Goal: Task Accomplishment & Management: Complete application form

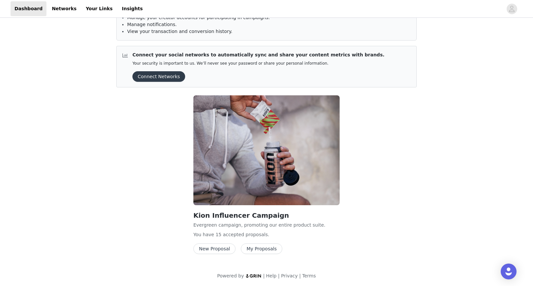
scroll to position [53, 0]
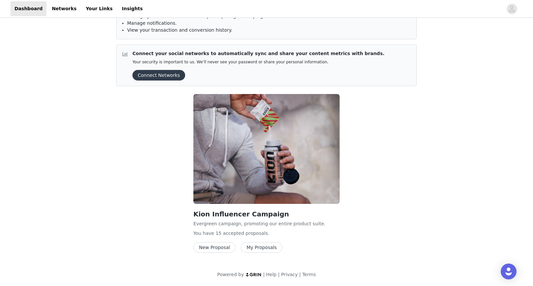
click at [252, 247] on button "My Proposals" at bounding box center [262, 247] width 42 height 11
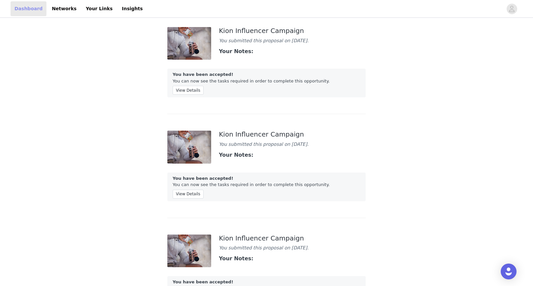
click at [34, 7] on link "Dashboard" at bounding box center [29, 8] width 36 height 15
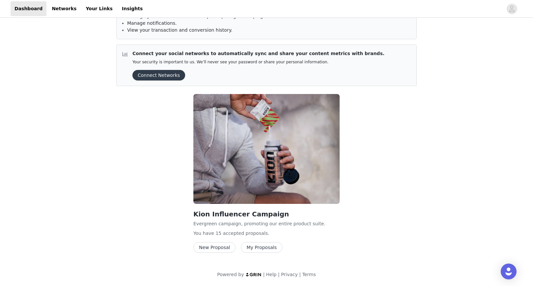
scroll to position [53, 0]
click at [252, 248] on button "My Proposals" at bounding box center [262, 247] width 42 height 11
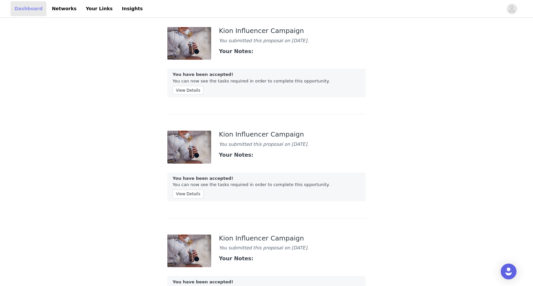
click at [35, 7] on link "Dashboard" at bounding box center [29, 8] width 36 height 15
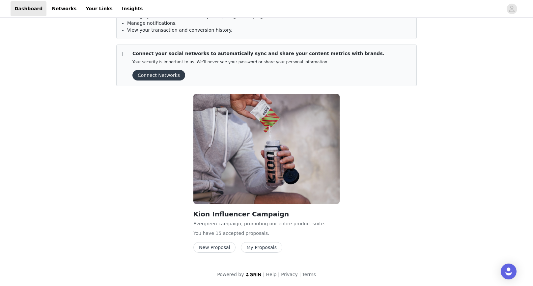
scroll to position [53, 0]
click at [212, 245] on button "New Proposal" at bounding box center [214, 247] width 42 height 11
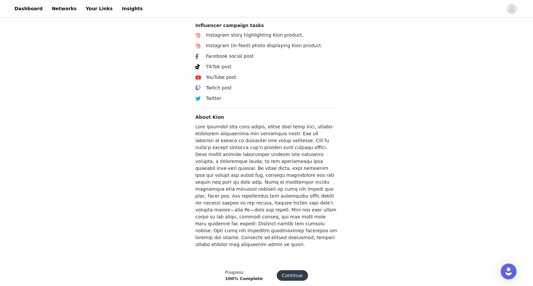
scroll to position [224, 0]
click at [289, 270] on button "Continue" at bounding box center [292, 275] width 31 height 11
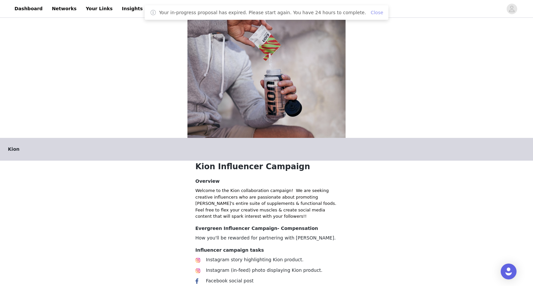
click at [371, 11] on link "Close" at bounding box center [377, 12] width 13 height 5
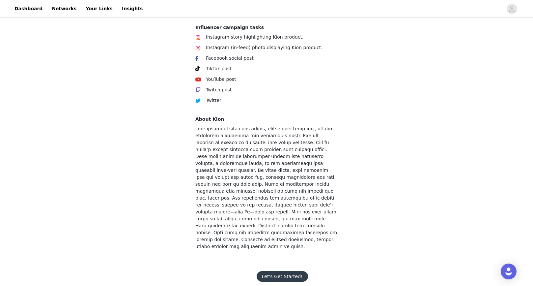
scroll to position [222, 0]
click at [273, 271] on button "Let's Get Started!" at bounding box center [282, 276] width 51 height 11
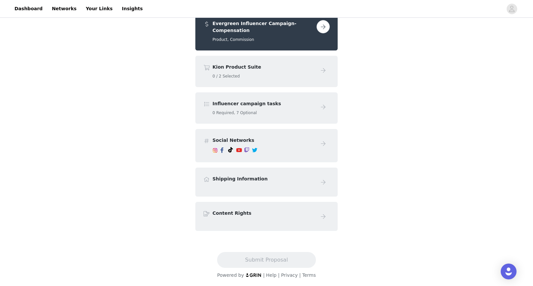
scroll to position [101, 0]
click at [324, 27] on button "button" at bounding box center [323, 26] width 13 height 13
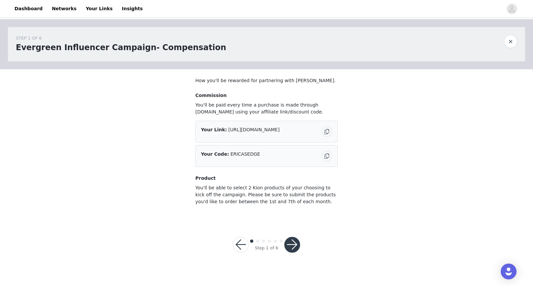
click at [295, 244] on button "button" at bounding box center [292, 245] width 16 height 16
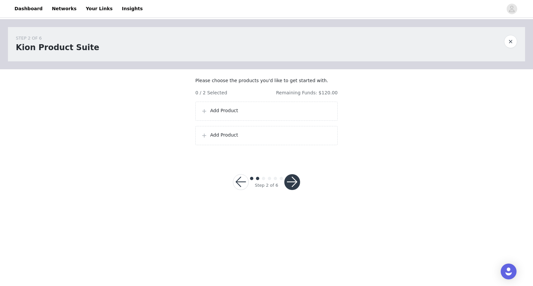
click at [259, 114] on p "Add Product" at bounding box center [271, 110] width 122 height 7
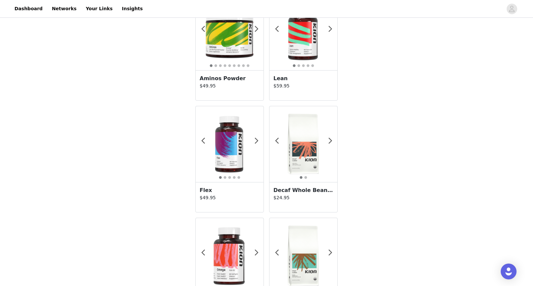
scroll to position [50, 0]
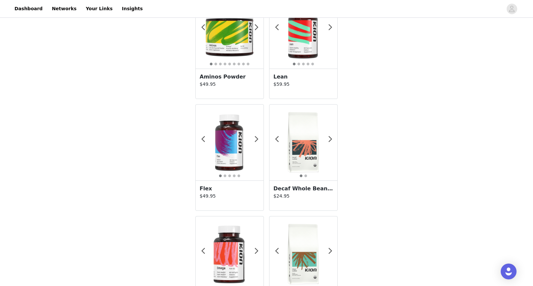
click at [298, 142] on img at bounding box center [303, 142] width 68 height 68
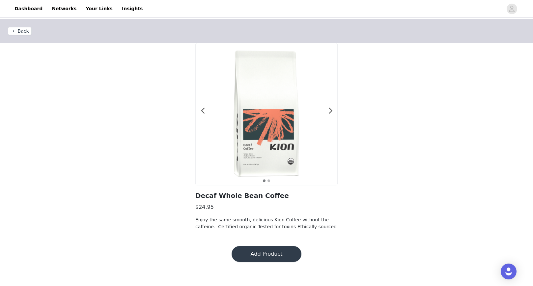
click at [259, 252] on button "Add Product" at bounding box center [267, 254] width 70 height 16
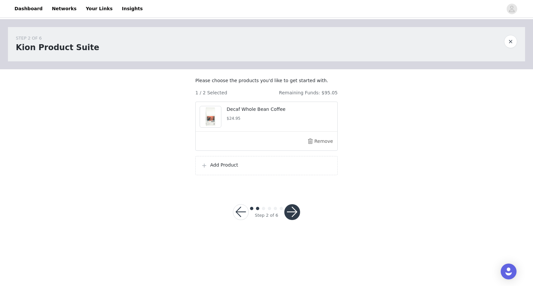
click at [257, 168] on p "Add Product" at bounding box center [271, 164] width 122 height 7
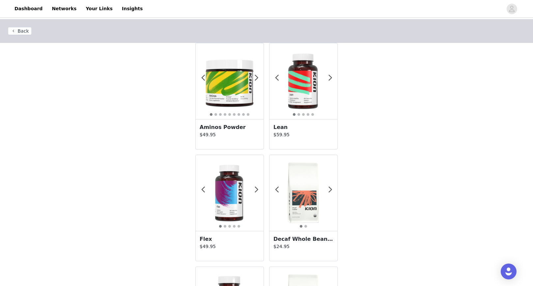
click at [300, 102] on img at bounding box center [303, 81] width 68 height 68
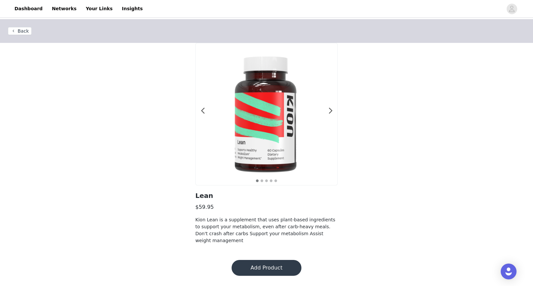
click at [263, 265] on button "Add Product" at bounding box center [267, 268] width 70 height 16
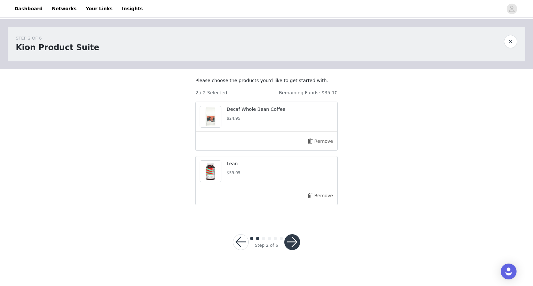
click at [288, 249] on button "button" at bounding box center [292, 242] width 16 height 16
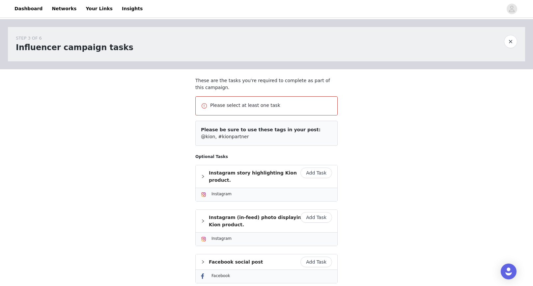
click at [318, 172] on button "Add Task" at bounding box center [316, 172] width 32 height 11
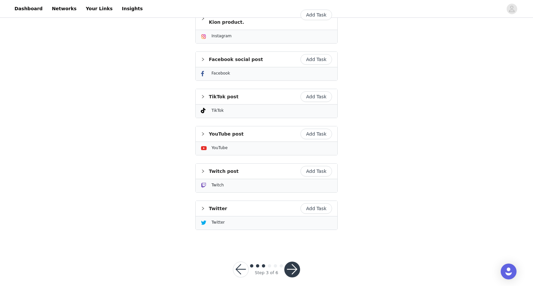
scroll to position [212, 0]
click at [291, 263] on button "button" at bounding box center [292, 270] width 16 height 16
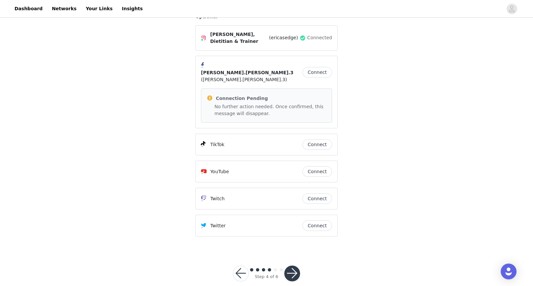
scroll to position [109, 0]
click at [293, 266] on button "button" at bounding box center [292, 274] width 16 height 16
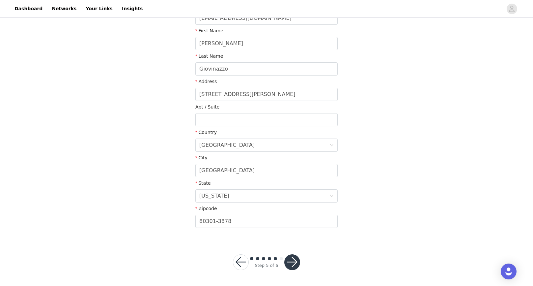
scroll to position [121, 0]
click at [293, 261] on button "button" at bounding box center [292, 262] width 16 height 16
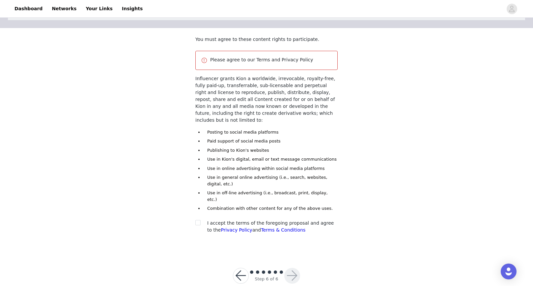
scroll to position [41, 0]
click at [200, 220] on span at bounding box center [197, 222] width 5 height 5
click at [200, 220] on input "checkbox" at bounding box center [197, 222] width 5 height 5
checkbox input "true"
click at [289, 268] on button "button" at bounding box center [292, 276] width 16 height 16
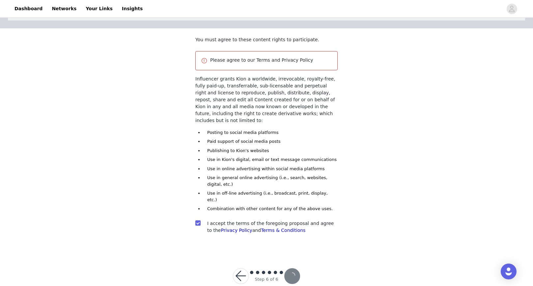
scroll to position [16, 0]
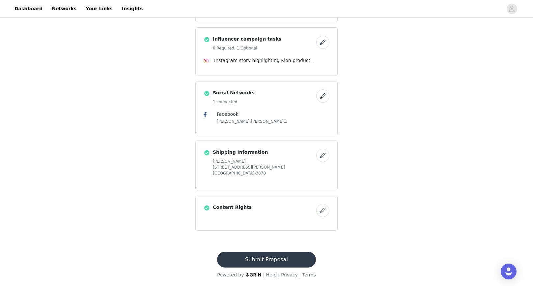
scroll to position [227, 0]
click at [276, 260] on button "Submit Proposal" at bounding box center [266, 260] width 98 height 16
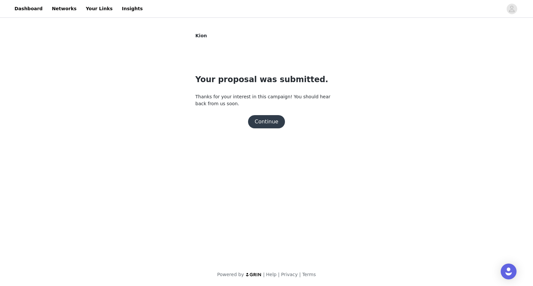
click at [259, 117] on button "Continue" at bounding box center [266, 121] width 37 height 13
